Goal: Transaction & Acquisition: Purchase product/service

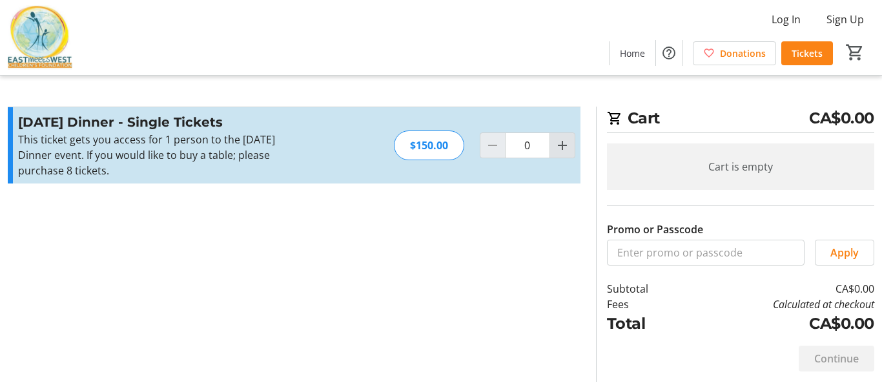
click at [563, 143] on mat-icon "Increment by one" at bounding box center [561, 144] width 15 height 15
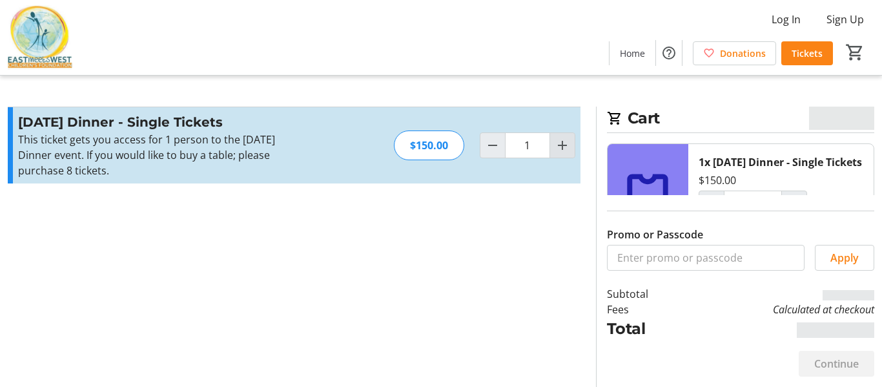
click at [563, 143] on mat-icon "Increment by one" at bounding box center [561, 144] width 15 height 15
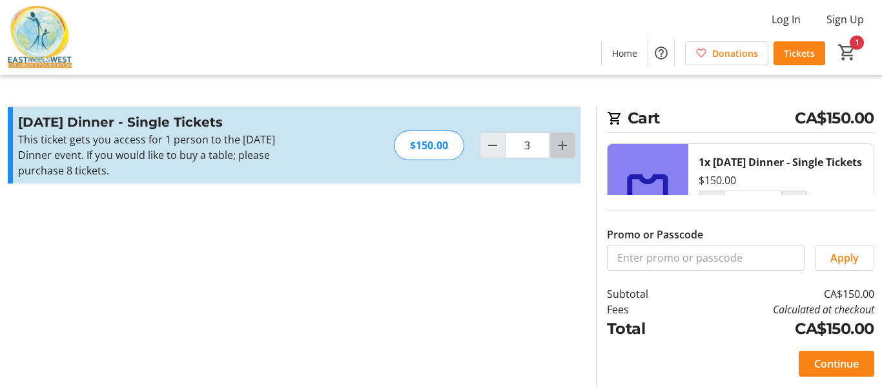
click at [563, 143] on mat-icon "Increment by one" at bounding box center [561, 144] width 15 height 15
type input "5"
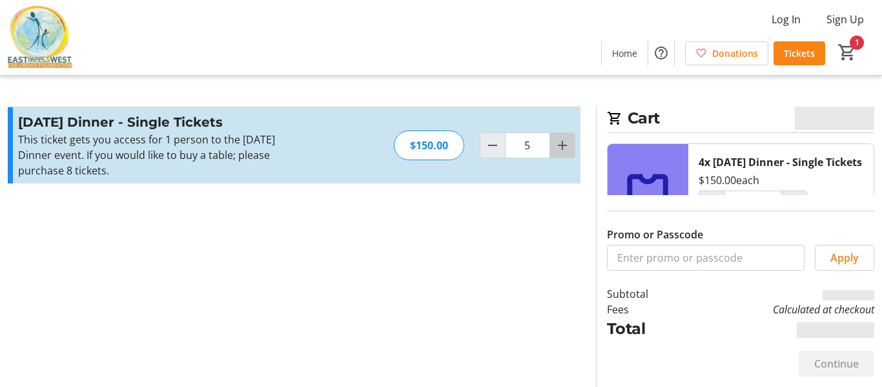
type input "4"
click at [563, 143] on mat-icon "Increment by one" at bounding box center [561, 144] width 15 height 15
type input "7"
type input "6"
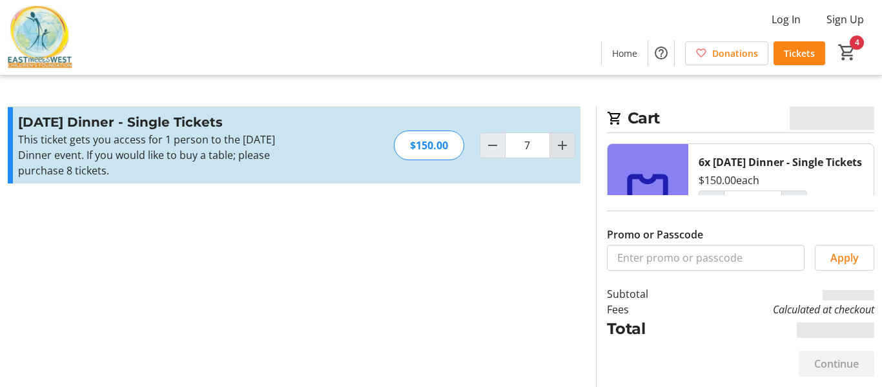
click at [563, 143] on mat-icon "Increment by one" at bounding box center [561, 144] width 15 height 15
type input "8"
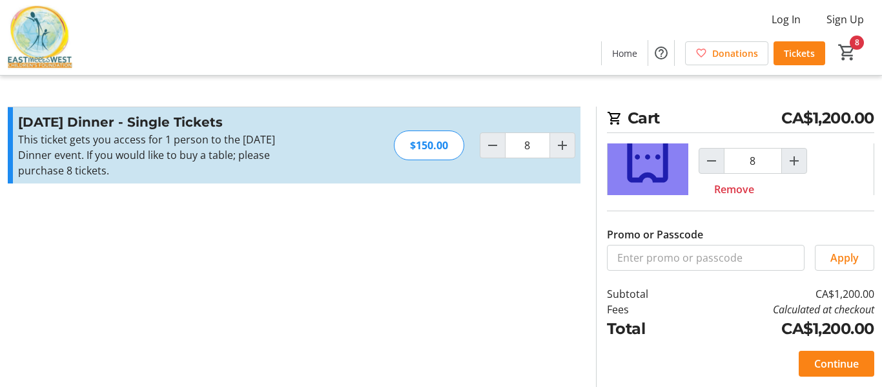
scroll to position [65, 0]
